Goal: Communication & Community: Ask a question

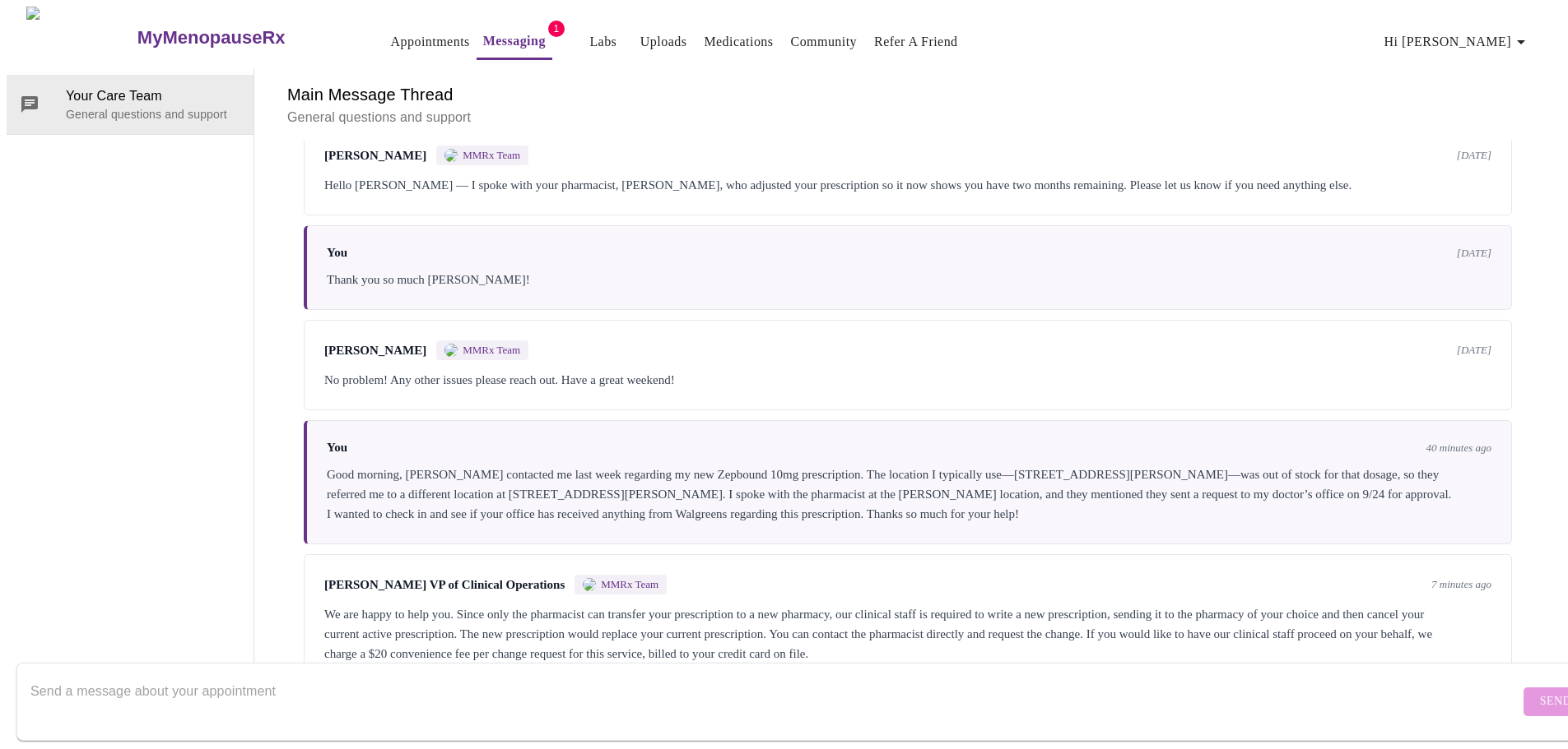
scroll to position [5641, 0]
click at [179, 676] on textarea "Send a message about your appointment" at bounding box center [775, 702] width 1489 height 53
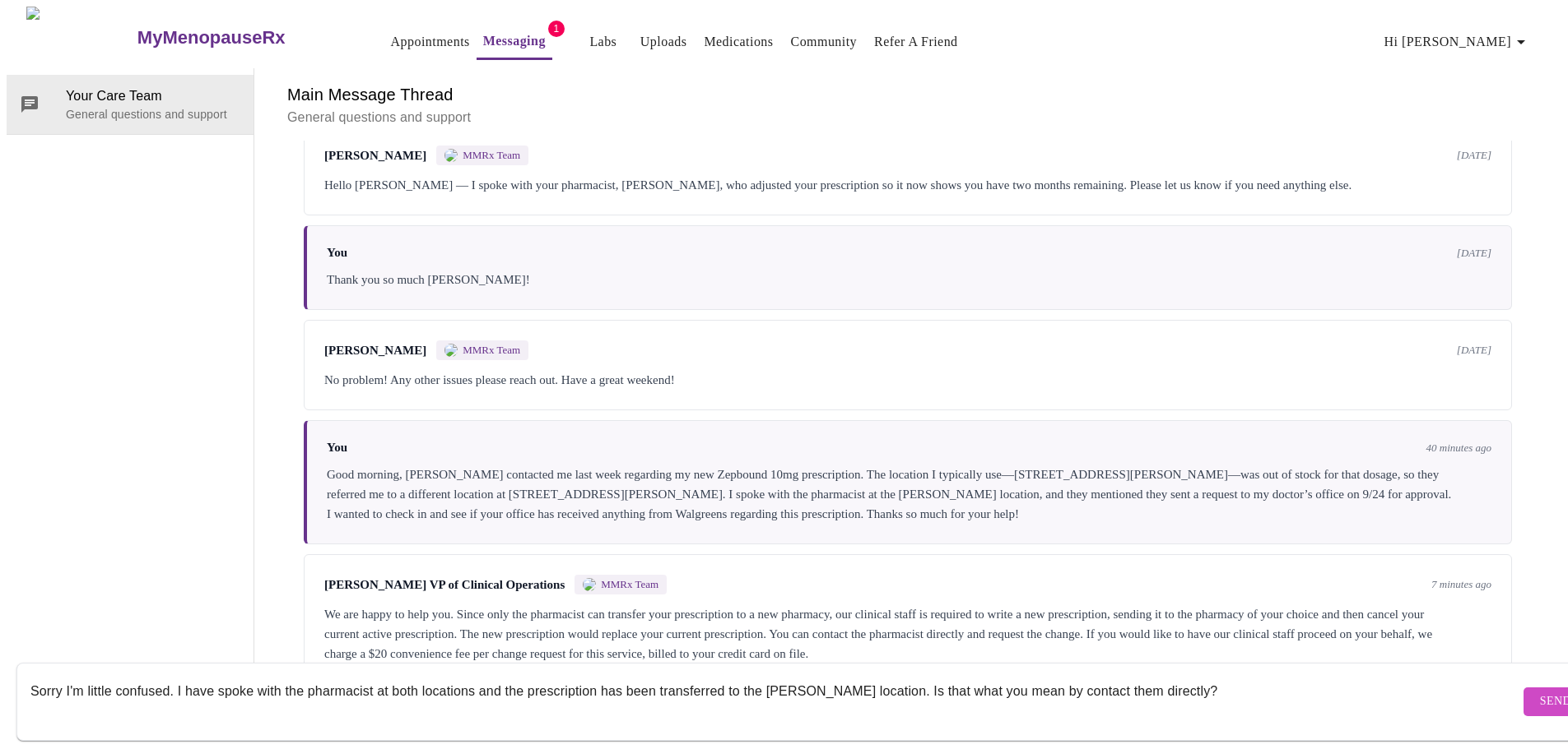
type textarea "Sorry I'm little confused. I have spoke with the pharmacist at both locations a…"
drag, startPoint x: 1226, startPoint y: 670, endPoint x: 15, endPoint y: 671, distance: 1211.0
click at [15, 671] on div "MyMenopauseRx Appointments Messaging 1 Labs Uploads Medications Community Refer…" at bounding box center [784, 345] width 1555 height 678
click at [1218, 676] on textarea "Sorry I'm little confused. I have spoke with the pharmacist at both locations a…" at bounding box center [775, 702] width 1489 height 53
click at [1218, 681] on textarea "Sorry I'm little confused. I have spoke with the pharmacist at both locations a…" at bounding box center [775, 702] width 1489 height 53
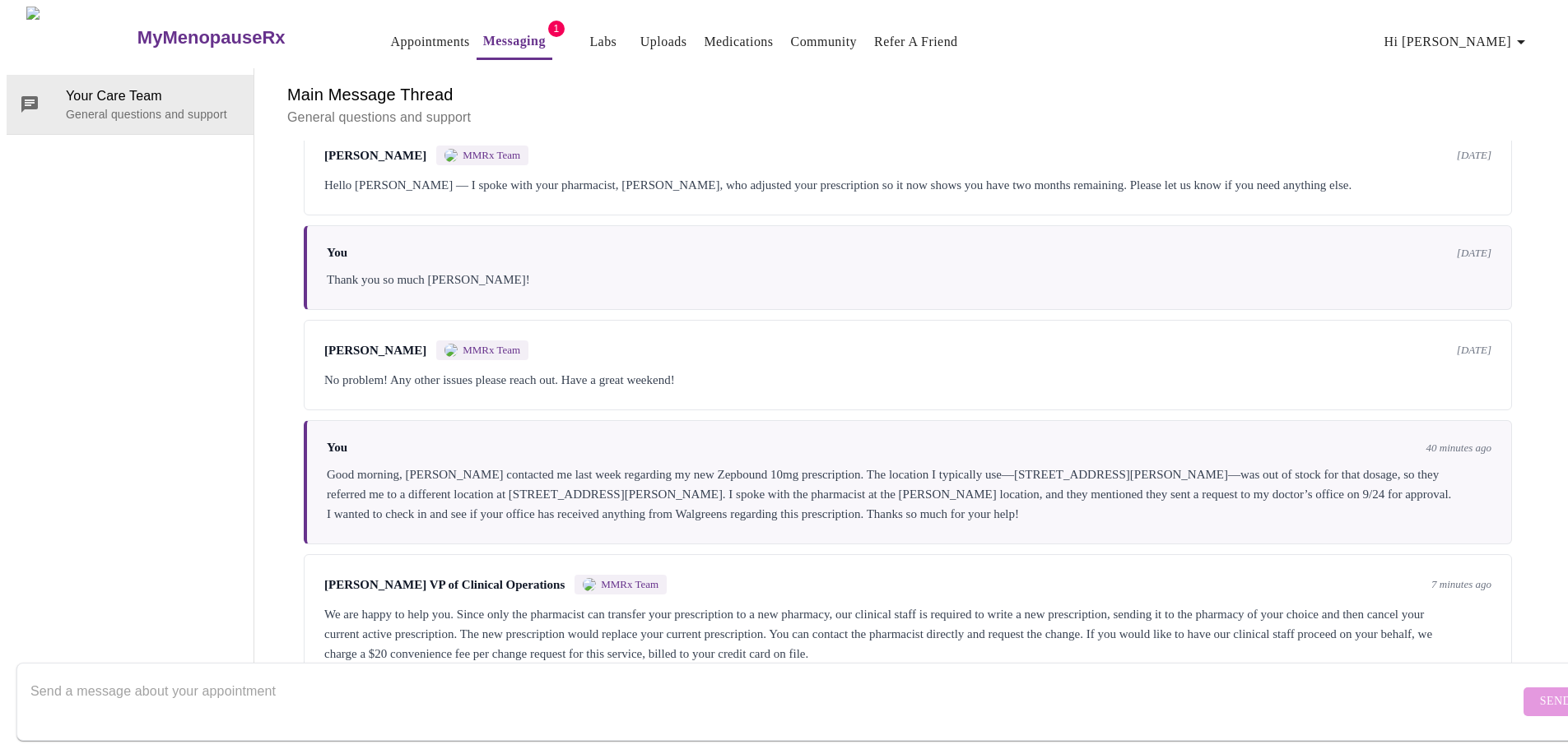
paste textarea "Hi, I just wanted to clarify—I've spoken with the pharmacist at both locations,…"
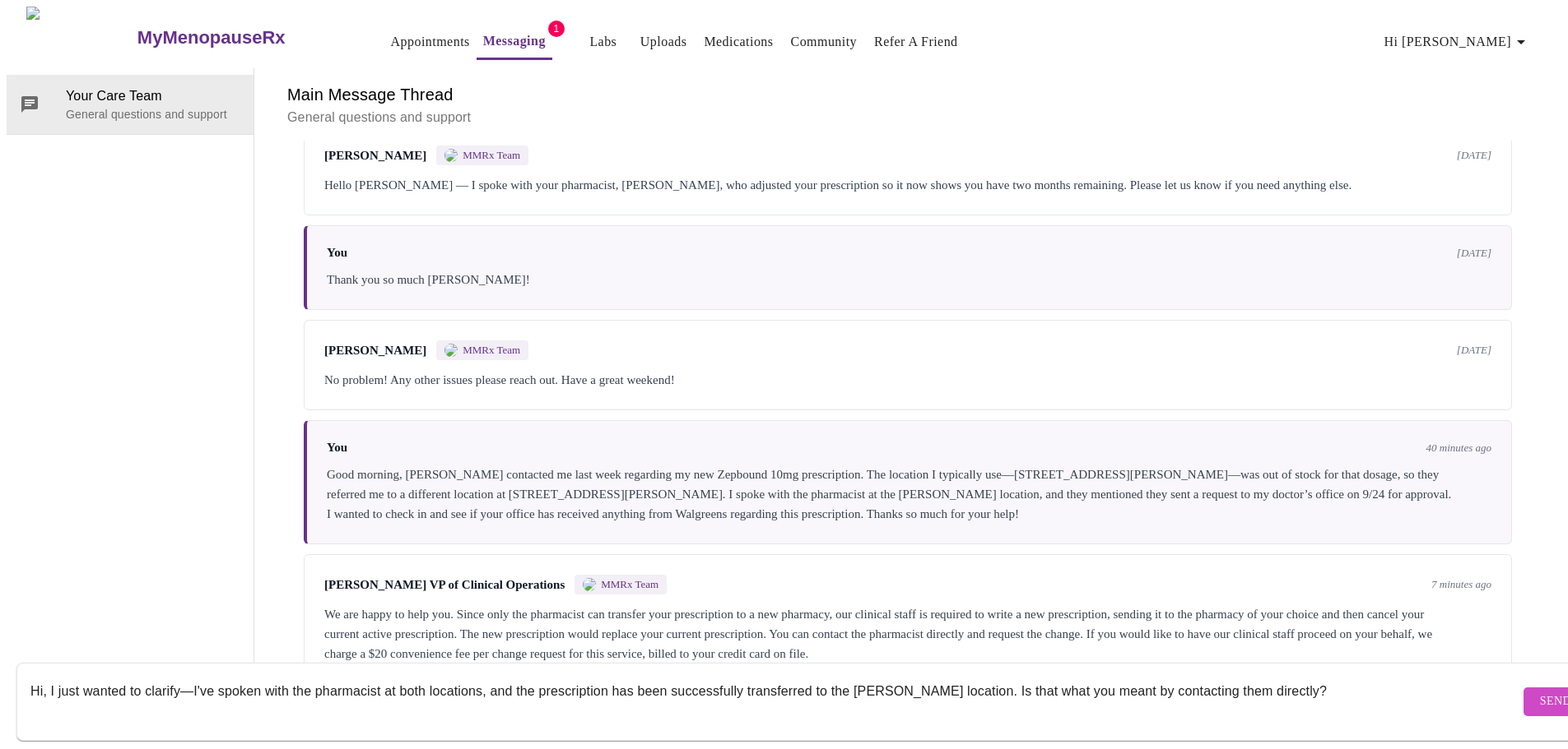
type textarea "Hi, I just wanted to clarify—I've spoken with the pharmacist at both locations,…"
click at [1540, 692] on span "Send" at bounding box center [1556, 702] width 31 height 21
